Goal: Obtain resource: Download file/media

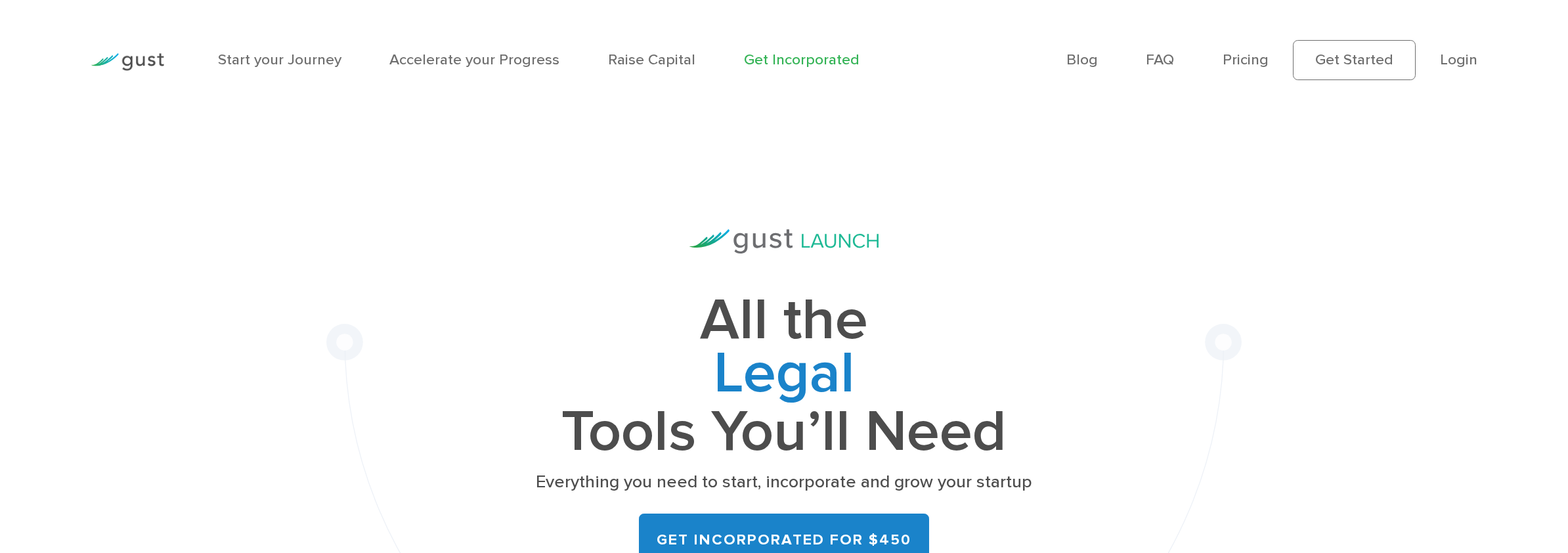
click at [1469, 71] on li "Login" at bounding box center [1458, 59] width 37 height 22
click at [1464, 62] on link "Login" at bounding box center [1458, 59] width 37 height 18
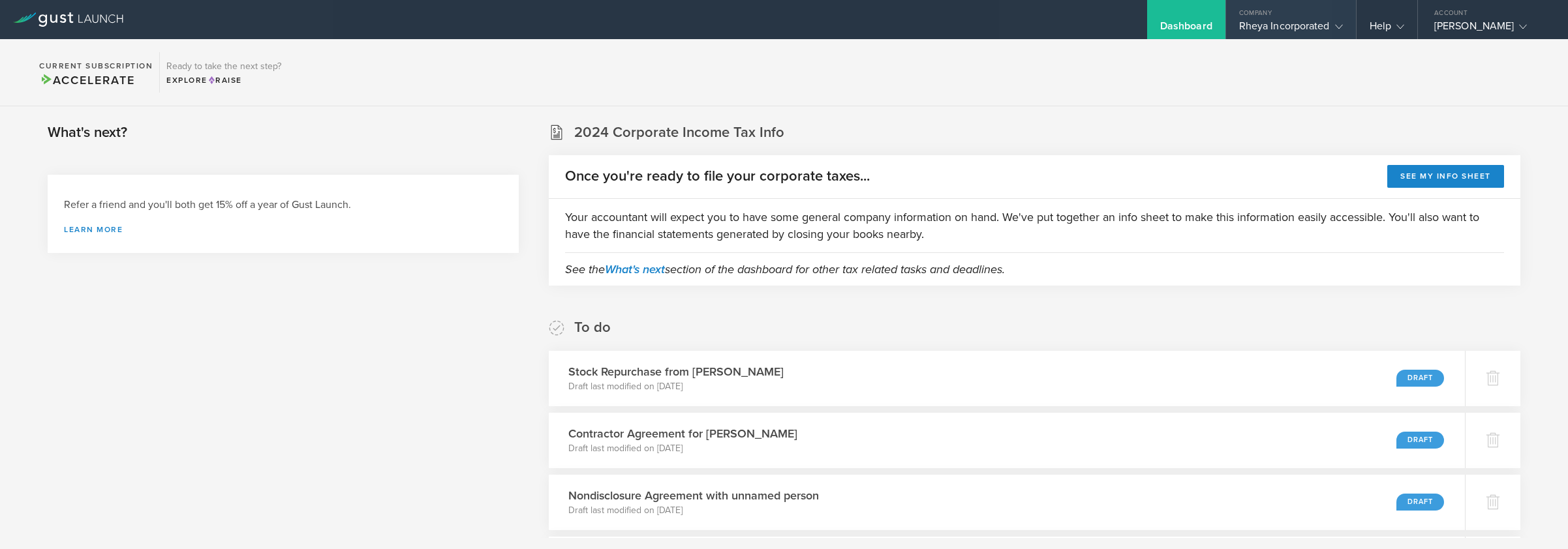
click at [1326, 13] on div "Company" at bounding box center [1290, 10] width 130 height 20
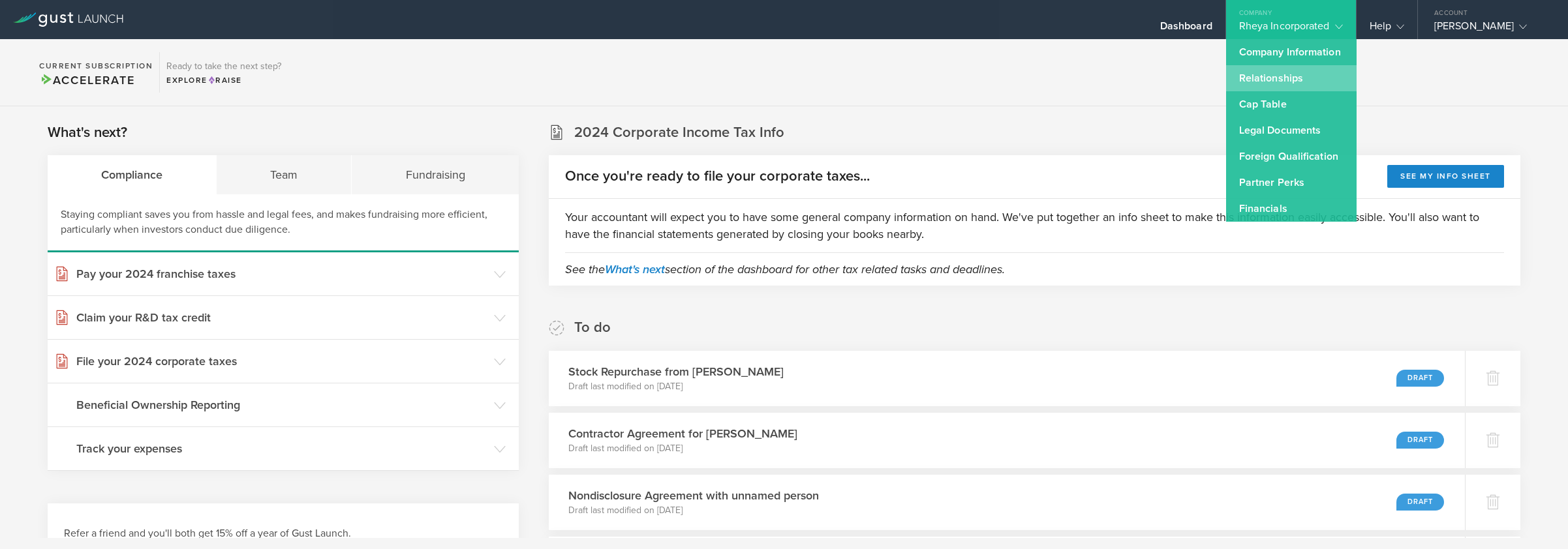
click at [1327, 72] on link "Relationships" at bounding box center [1291, 78] width 130 height 26
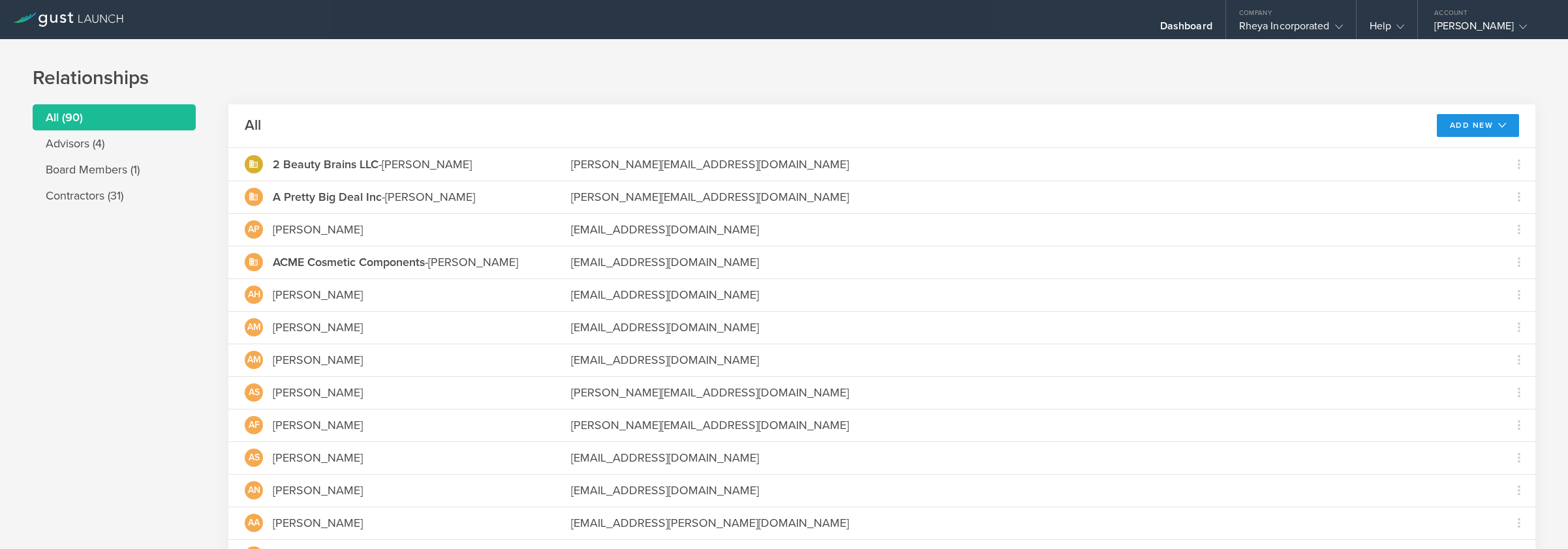
click at [1501, 125] on button "Add New" at bounding box center [1478, 125] width 83 height 23
click at [1202, 28] on div "Dashboard" at bounding box center [1186, 30] width 52 height 20
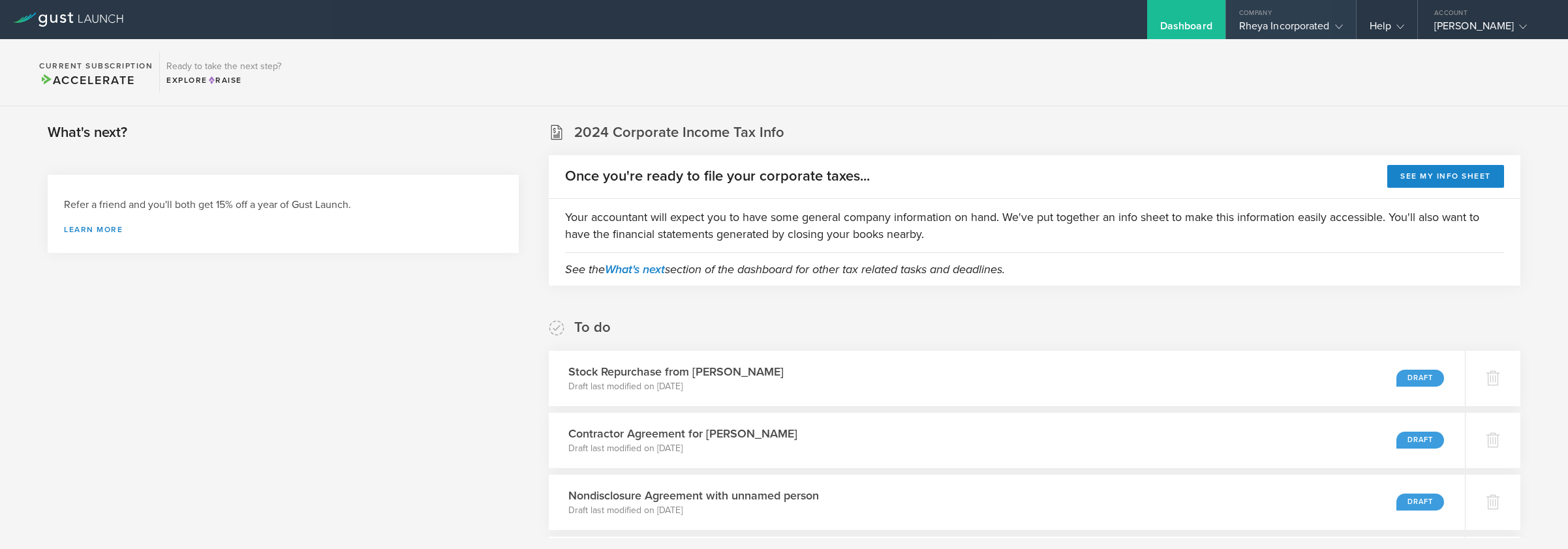
click at [1260, 32] on div "Rheya Incorporated" at bounding box center [1291, 30] width 103 height 20
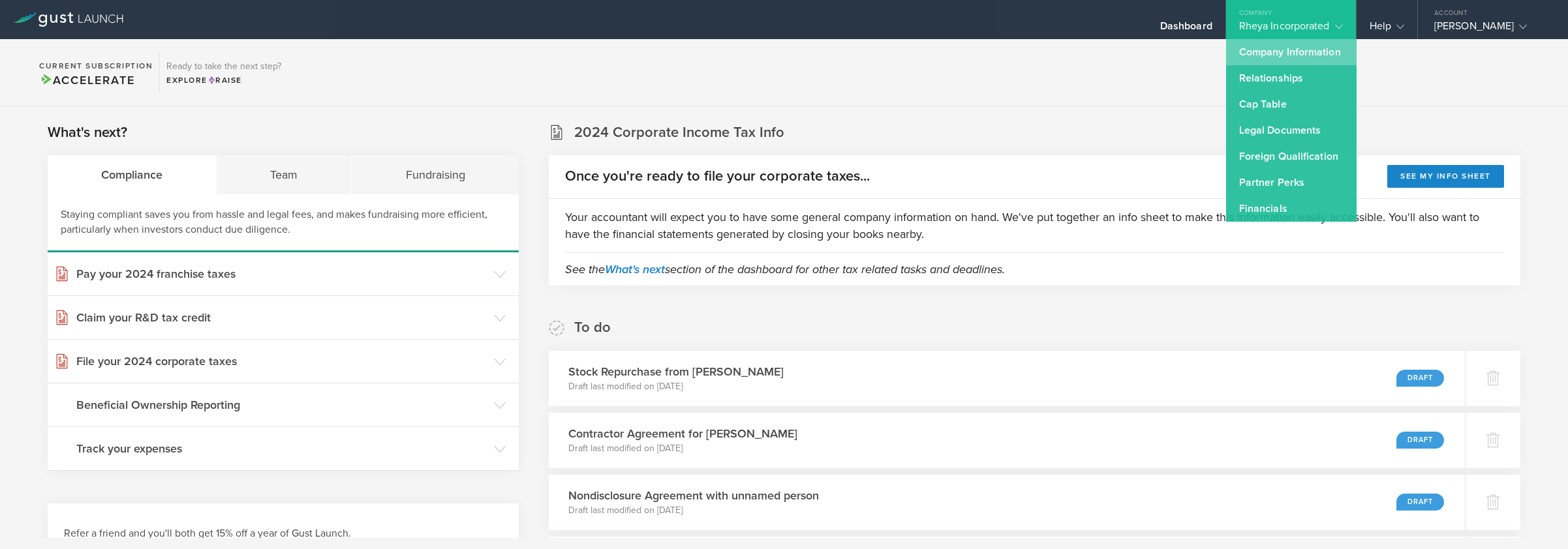
click at [1265, 47] on link "Company Information" at bounding box center [1291, 52] width 130 height 26
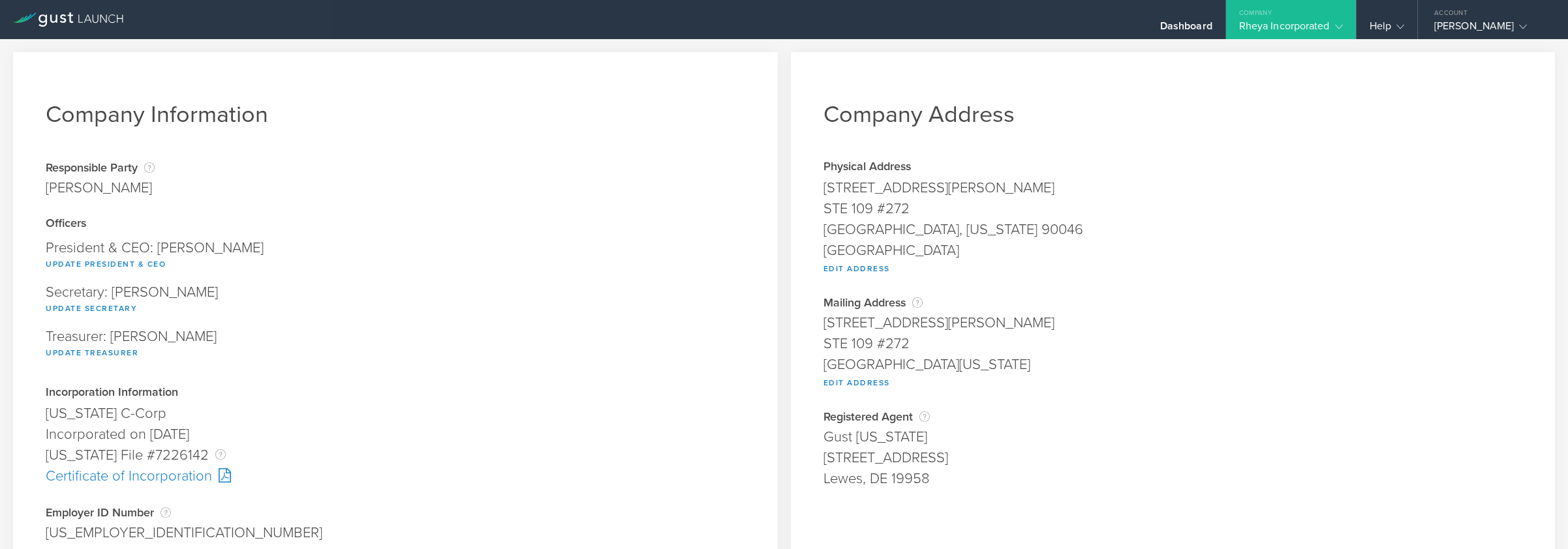
click at [1239, 29] on div "Rheya Incorporated" at bounding box center [1291, 30] width 103 height 20
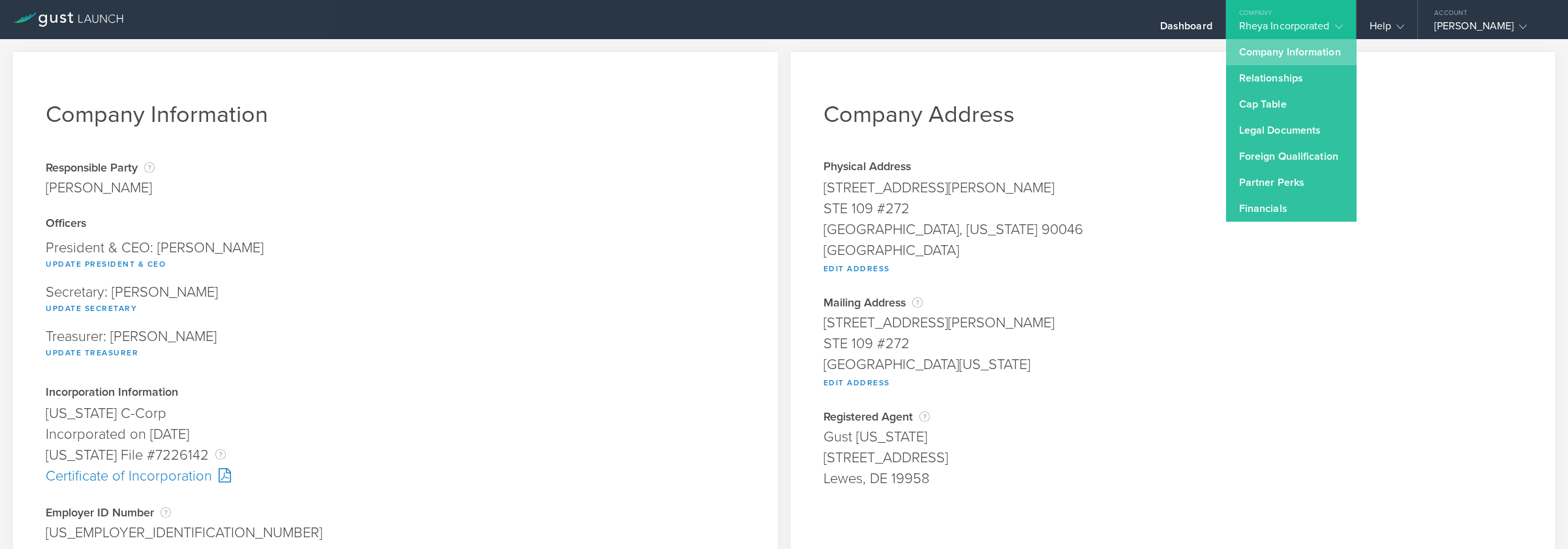
click at [1238, 43] on link "Company Information" at bounding box center [1291, 52] width 130 height 26
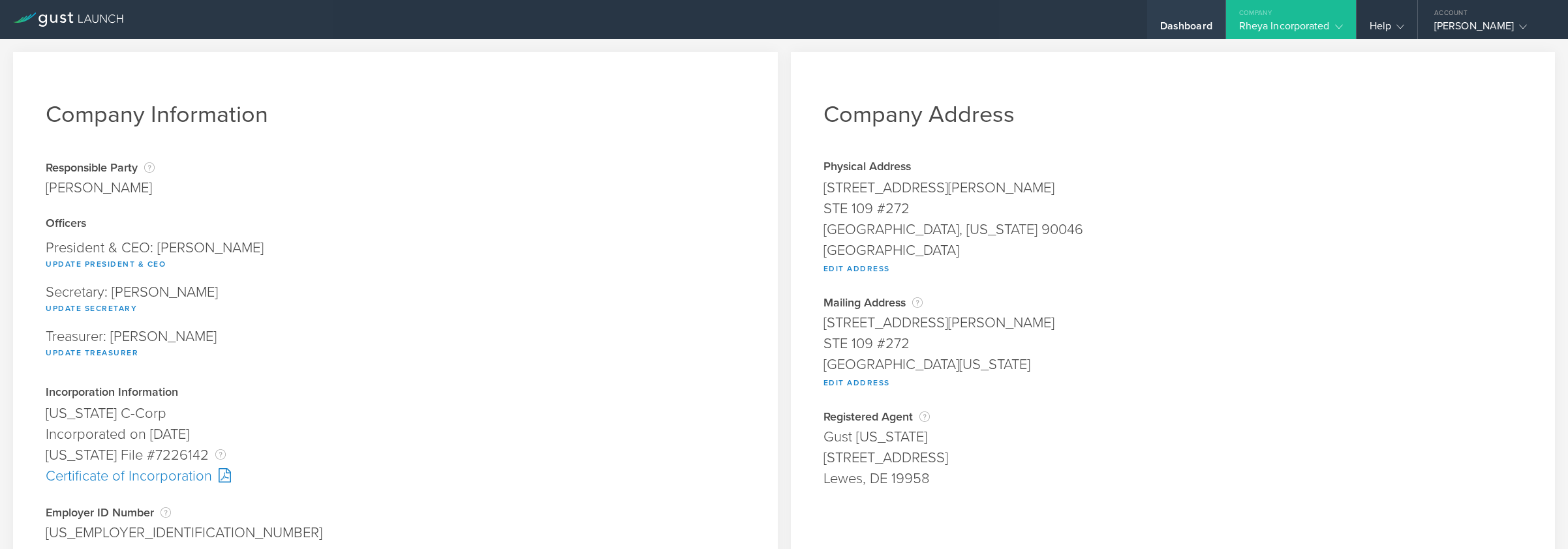
click at [1204, 20] on div "Dashboard" at bounding box center [1186, 30] width 52 height 20
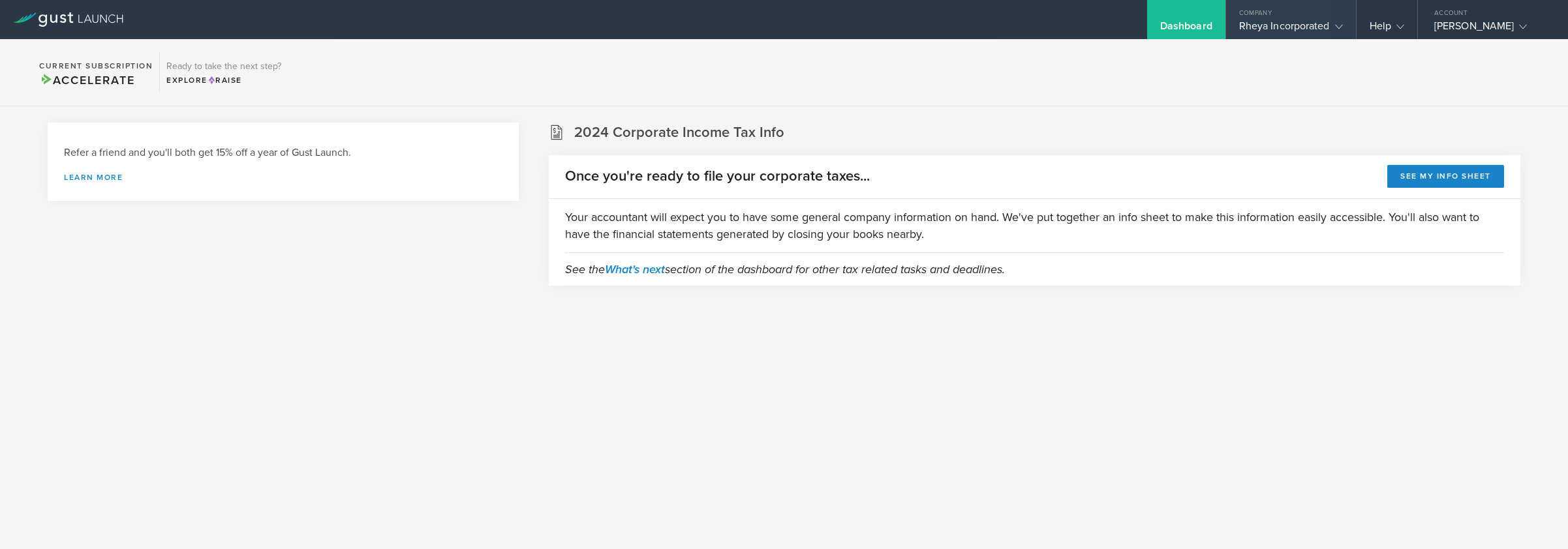
click at [1295, 33] on div "Rheya Incorporated" at bounding box center [1291, 30] width 103 height 20
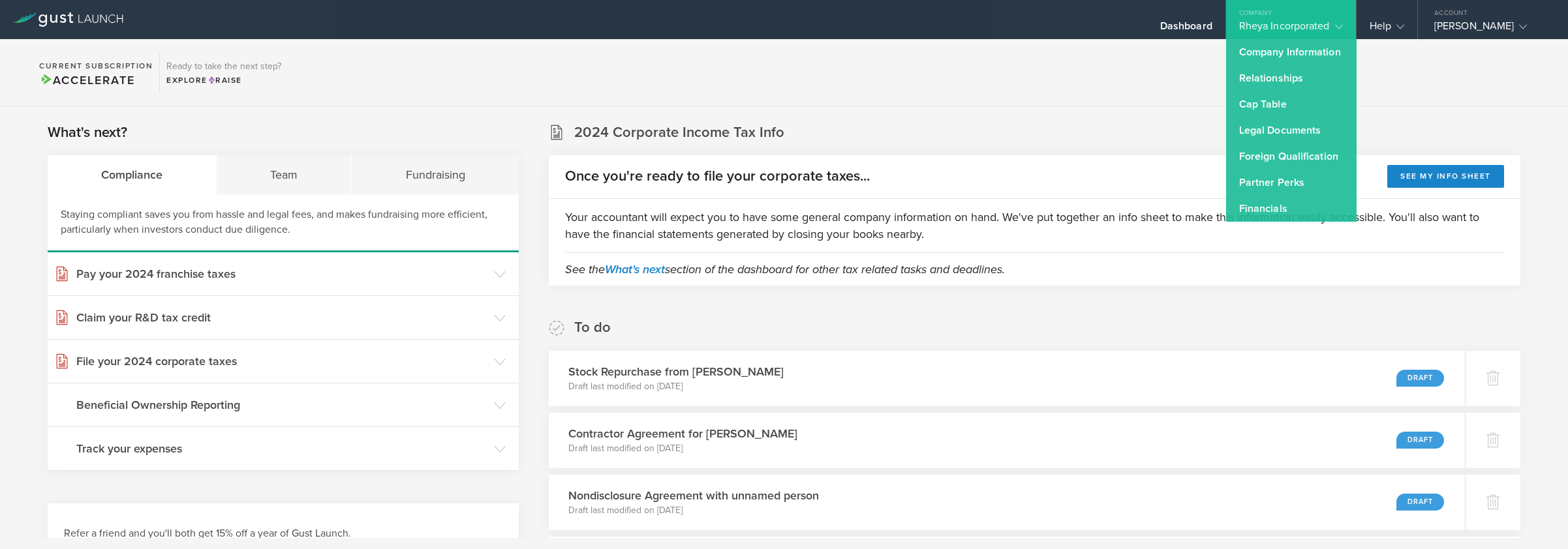
drag, startPoint x: 1003, startPoint y: 280, endPoint x: 1071, endPoint y: 234, distance: 82.1
click at [1004, 285] on span "See the What's next section of the dashboard for other tax related tasks and de…" at bounding box center [1034, 268] width 939 height 33
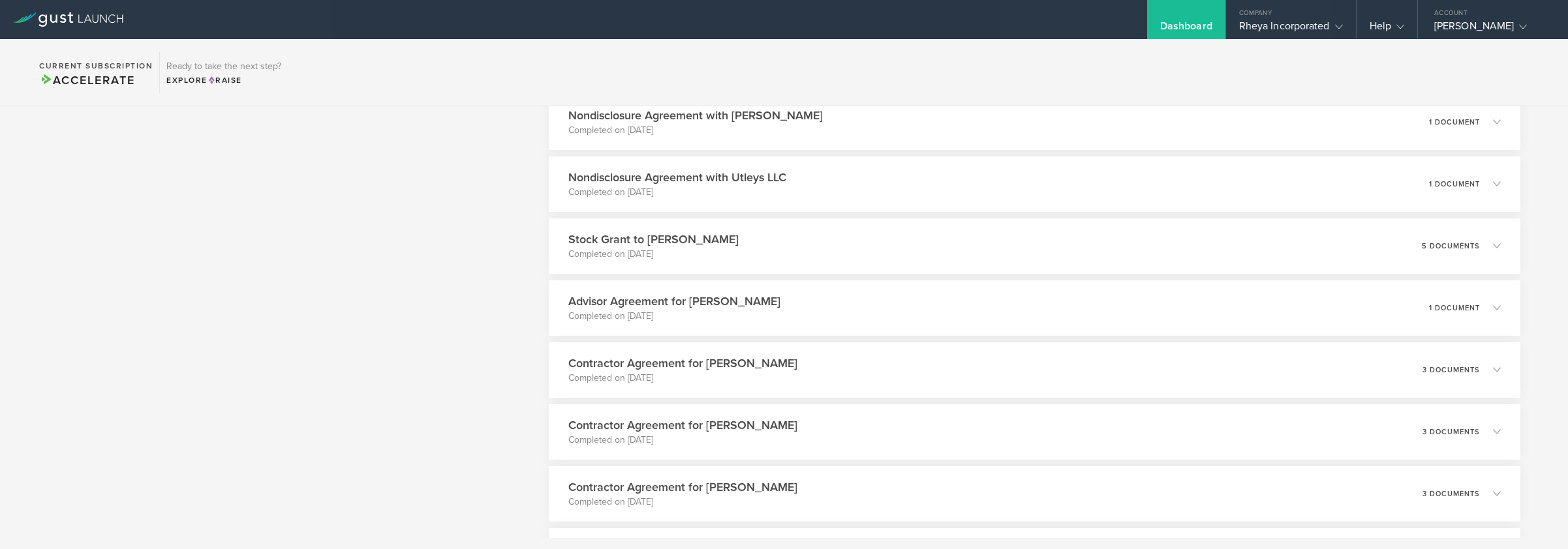
scroll to position [2680, 0]
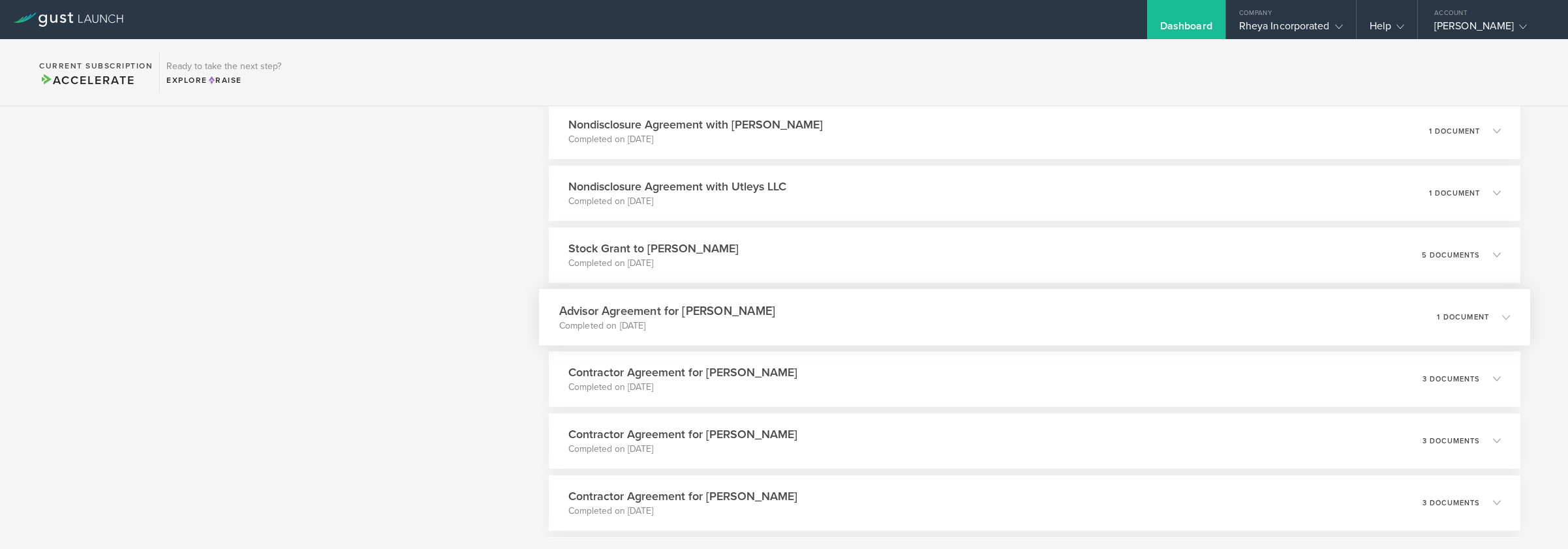
click at [1489, 319] on icon at bounding box center [1499, 317] width 21 height 12
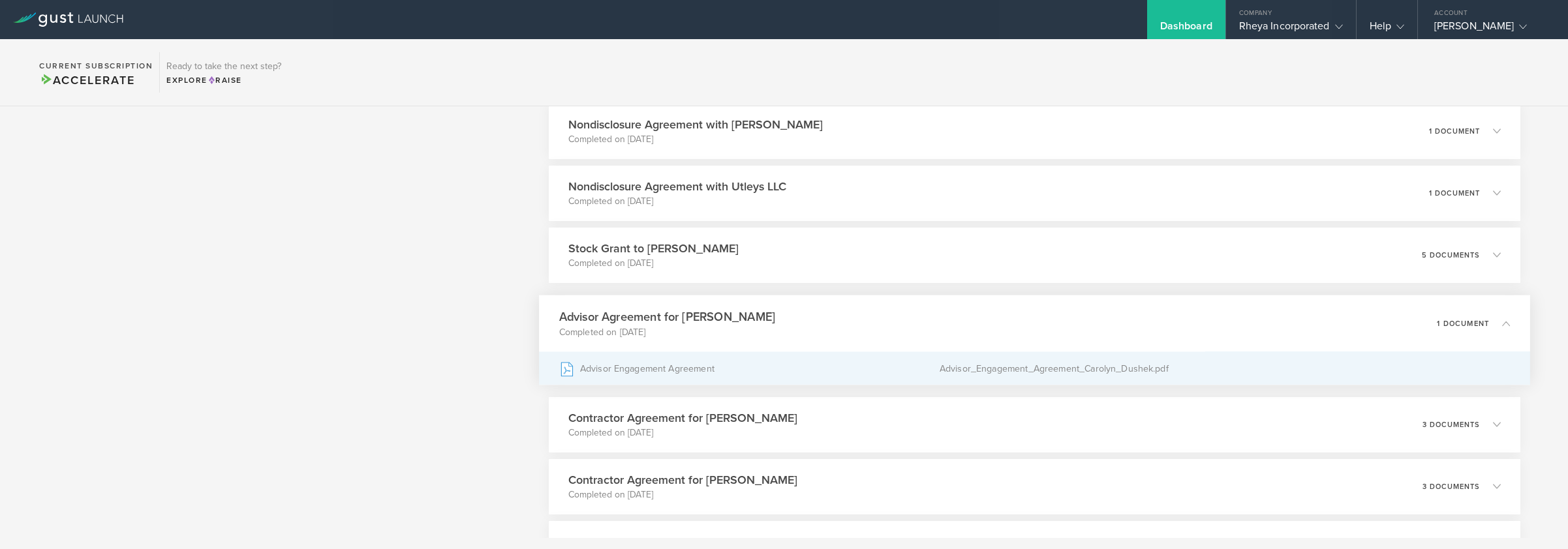
click at [1170, 372] on div "Advisor_Engagement_Agreement_Carolyn_Dushek.pdf" at bounding box center [1225, 368] width 571 height 33
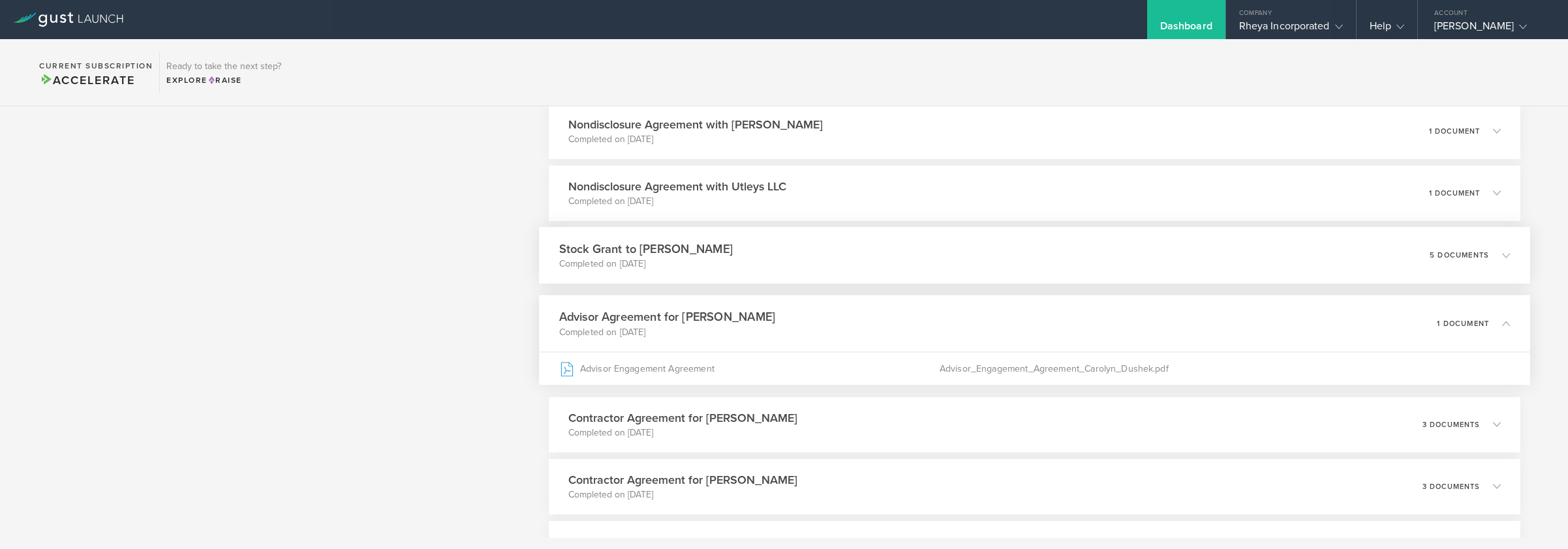
click at [918, 270] on div "Stock Grant to [PERSON_NAME] Completed on [DATE] 5 documents" at bounding box center [1034, 255] width 991 height 57
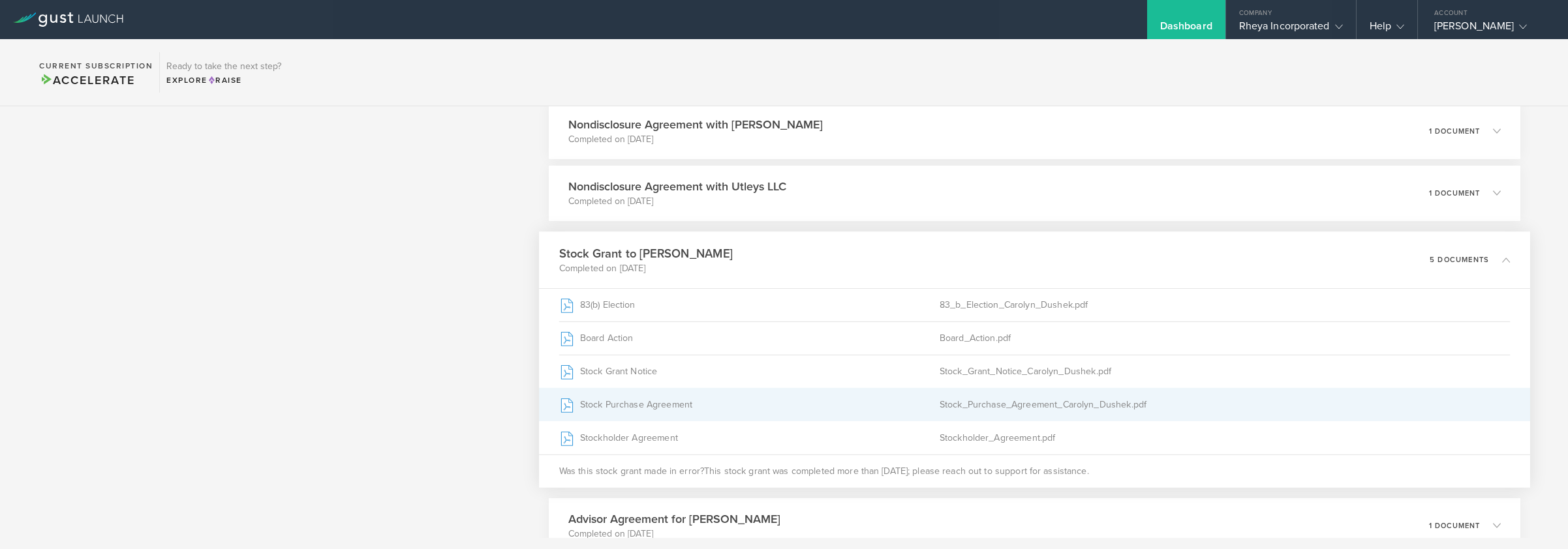
click at [910, 407] on div "Stock Purchase Agreement" at bounding box center [748, 404] width 380 height 33
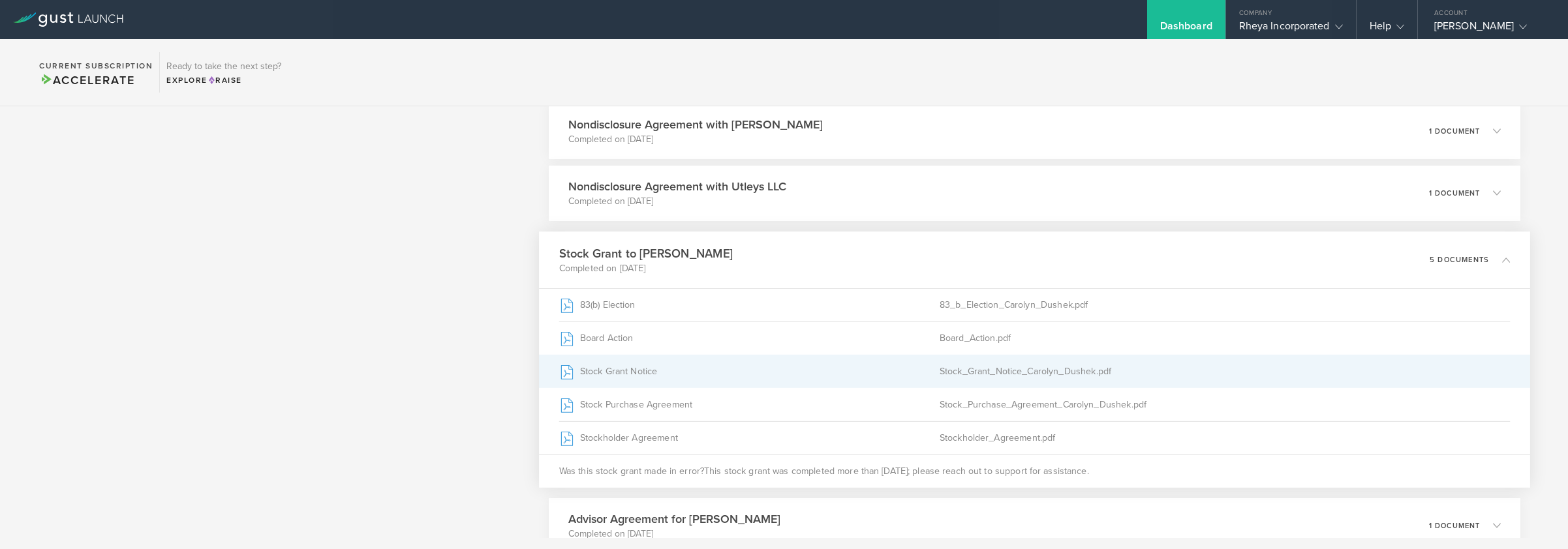
click at [980, 371] on div "Stock_Grant_Notice_Carolyn_Dushek.pdf" at bounding box center [1225, 371] width 571 height 33
